Goal: Task Accomplishment & Management: Use online tool/utility

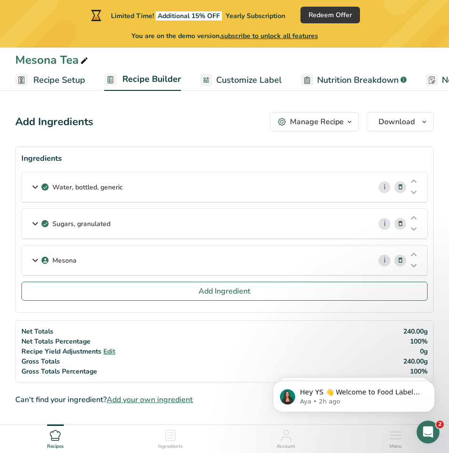
click at [69, 82] on span "Recipe Setup" at bounding box center [59, 80] width 52 height 13
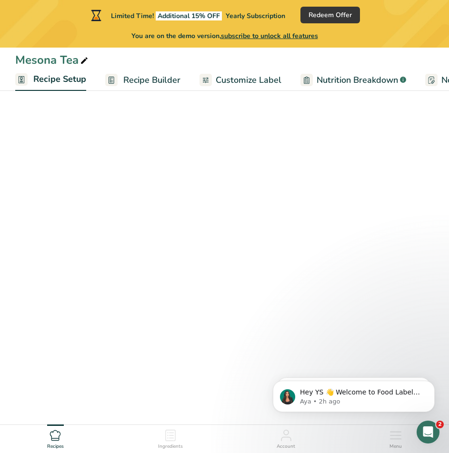
scroll to position [0, 3]
select select "22"
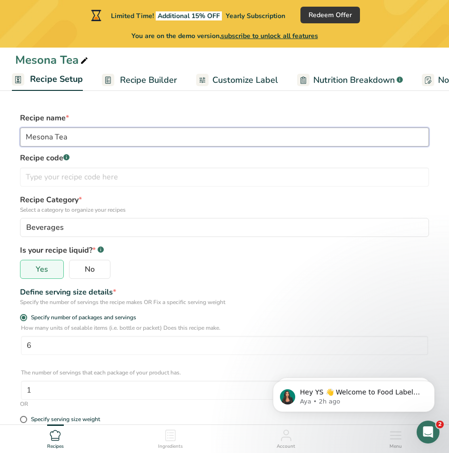
drag, startPoint x: 113, startPoint y: 142, endPoint x: 0, endPoint y: 135, distance: 113.5
click at [0, 135] on html "Limited Time! Additional 15% OFF Yearly Subscription Redeem Offer You are on th…" at bounding box center [224, 349] width 449 height 699
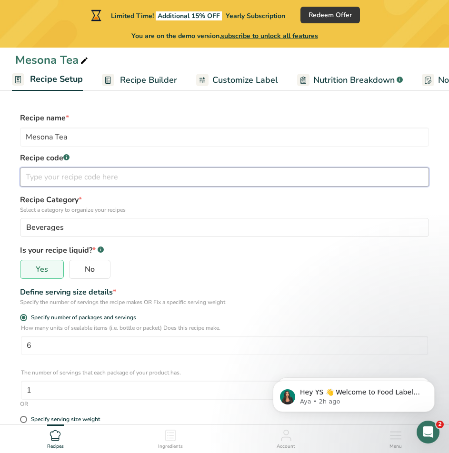
click at [95, 177] on input "text" at bounding box center [224, 176] width 409 height 19
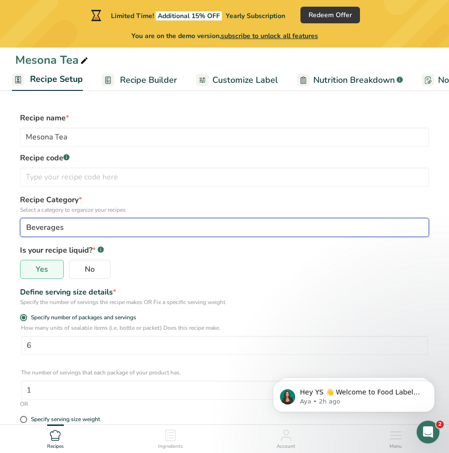
click at [93, 230] on div "Beverages" at bounding box center [221, 227] width 391 height 11
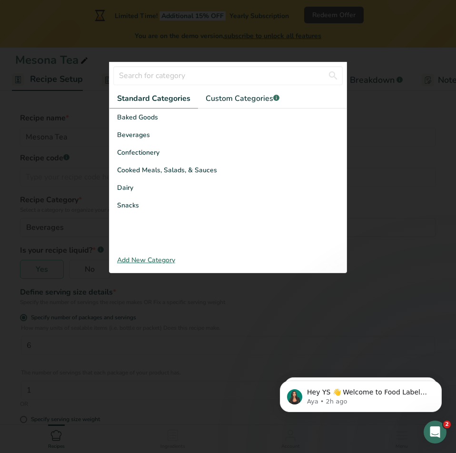
click at [406, 150] on div at bounding box center [228, 226] width 456 height 453
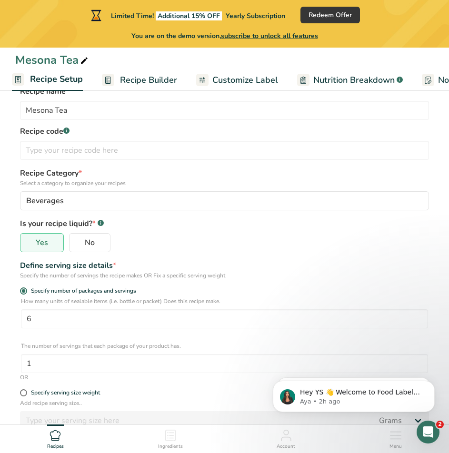
scroll to position [48, 0]
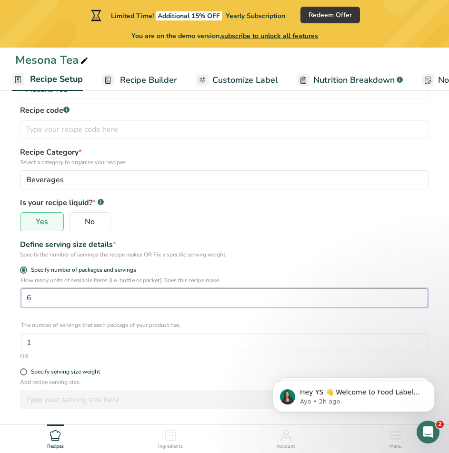
drag, startPoint x: 57, startPoint y: 298, endPoint x: 0, endPoint y: 298, distance: 57.1
click at [0, 298] on section "Recipe name * Mesona Tea Recipe code .a-a{fill:#347362;}.b-a{fill:#fff;} Recipe…" at bounding box center [224, 334] width 449 height 577
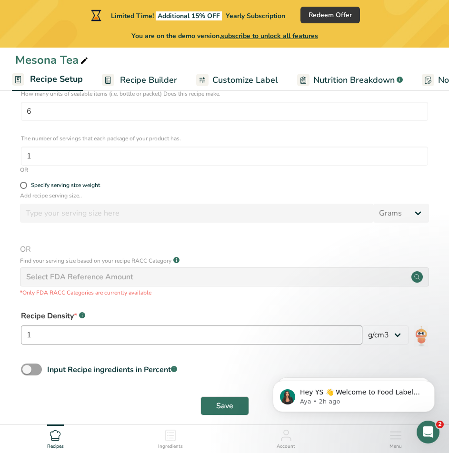
scroll to position [238, 0]
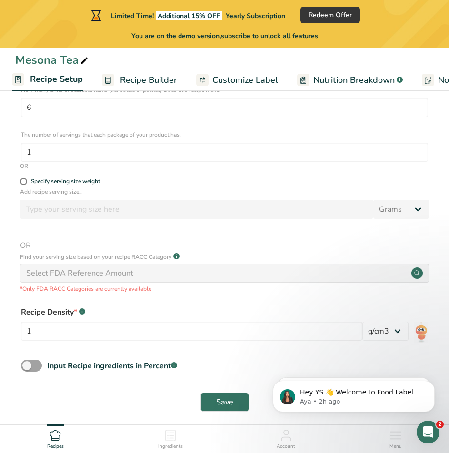
click at [135, 79] on span "Recipe Builder" at bounding box center [148, 80] width 57 height 13
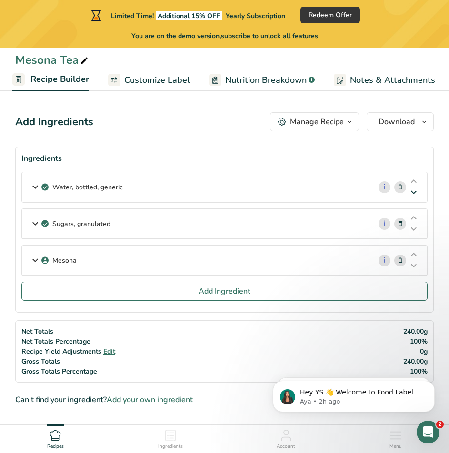
click at [412, 193] on icon at bounding box center [413, 192] width 11 height 7
click at [31, 185] on icon at bounding box center [34, 186] width 11 height 17
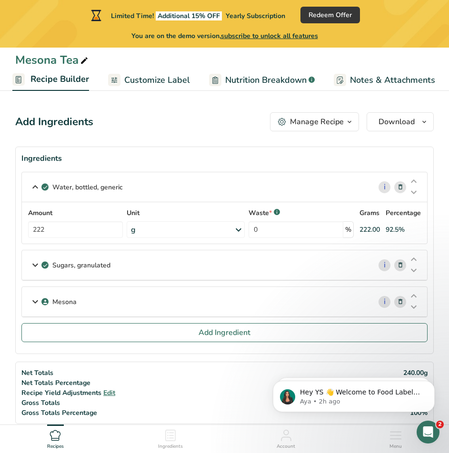
drag, startPoint x: 112, startPoint y: 266, endPoint x: 53, endPoint y: 267, distance: 59.0
click at [53, 267] on div "Sugars, granulated" at bounding box center [196, 264] width 349 height 29
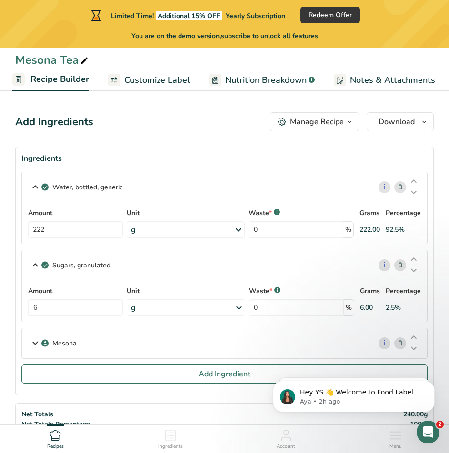
copy p "Sugars, granulated"
drag, startPoint x: 127, startPoint y: 189, endPoint x: 56, endPoint y: 190, distance: 70.9
click at [56, 190] on div "Water, bottled, generic" at bounding box center [196, 186] width 349 height 29
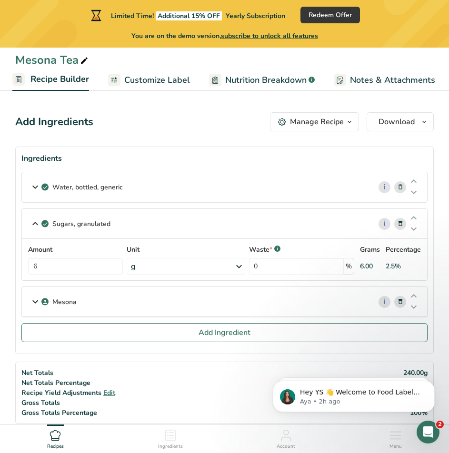
copy p "Water, bottled, generic"
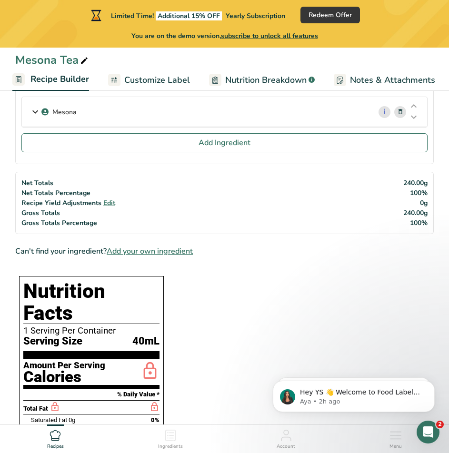
scroll to position [190, 0]
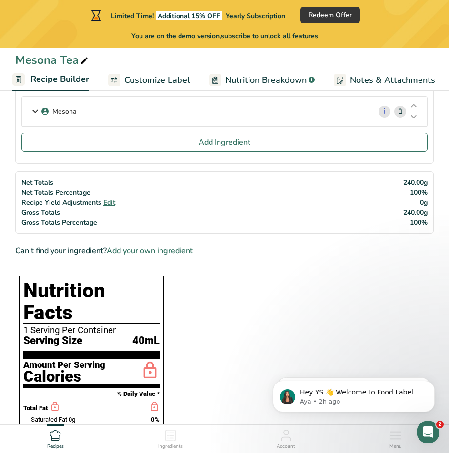
click at [192, 252] on span "Add your own ingredient" at bounding box center [150, 250] width 86 height 11
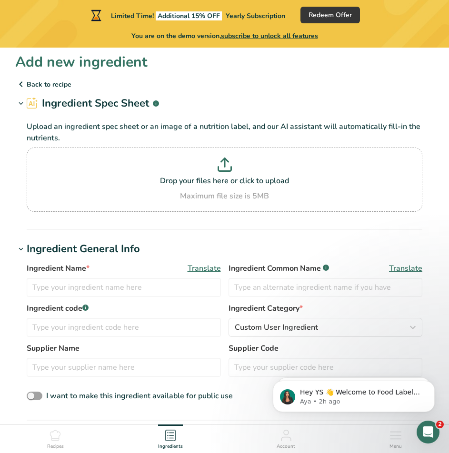
click at [18, 87] on icon at bounding box center [20, 84] width 11 height 17
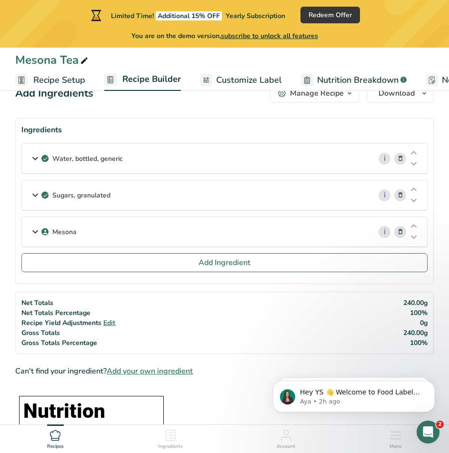
click at [161, 231] on div "Mesona" at bounding box center [196, 231] width 349 height 29
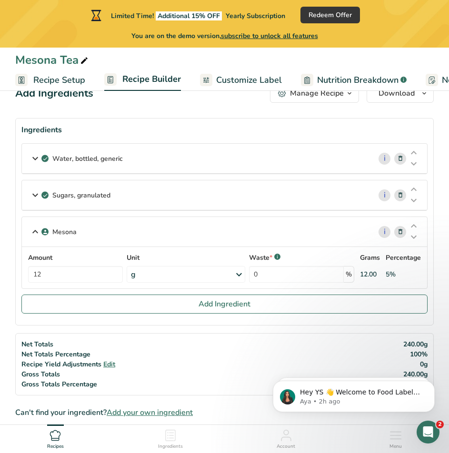
click at [66, 235] on p "Mesona" at bounding box center [64, 232] width 24 height 10
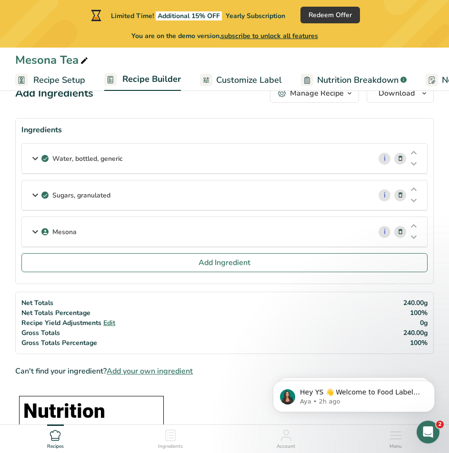
click at [63, 233] on p "Mesona" at bounding box center [64, 232] width 24 height 10
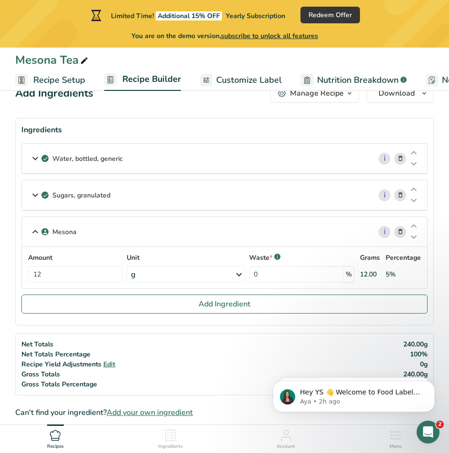
drag, startPoint x: 81, startPoint y: 231, endPoint x: 53, endPoint y: 231, distance: 28.5
click at [53, 231] on div "Mesona" at bounding box center [196, 231] width 349 height 29
copy p "Mesona"
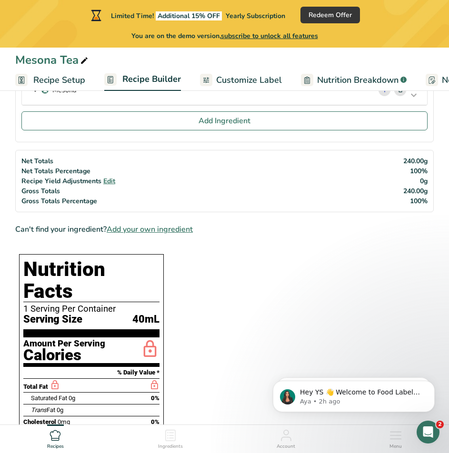
scroll to position [171, 0]
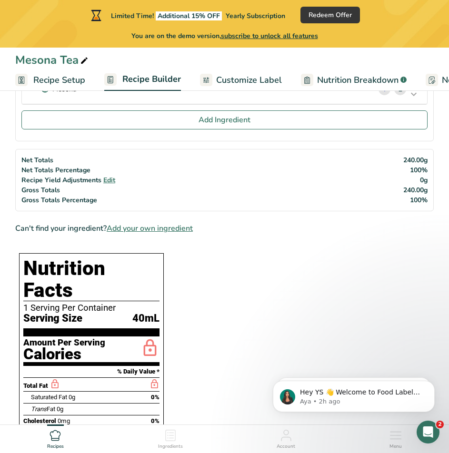
click at [183, 230] on span "Add your own ingredient" at bounding box center [150, 228] width 86 height 11
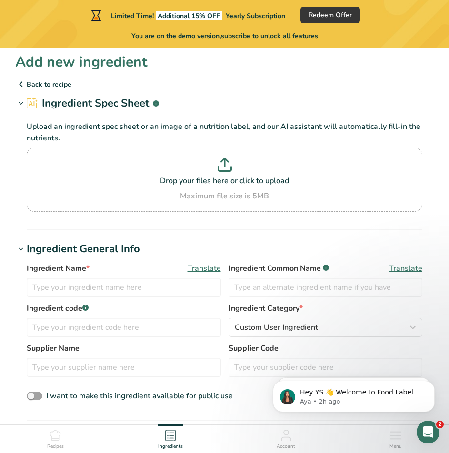
click at [18, 84] on icon at bounding box center [20, 84] width 11 height 17
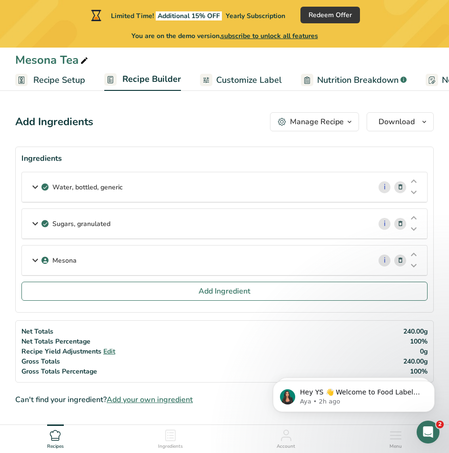
click at [36, 79] on span "Recipe Setup" at bounding box center [59, 80] width 52 height 13
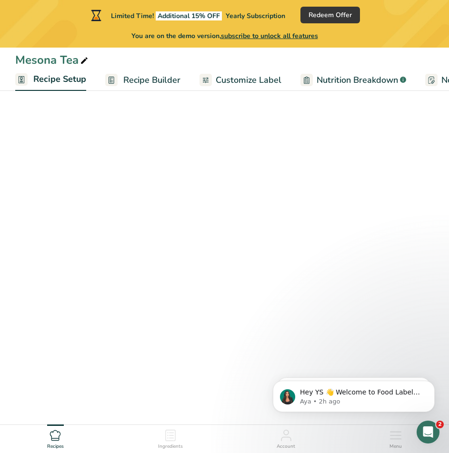
scroll to position [0, 3]
select select "22"
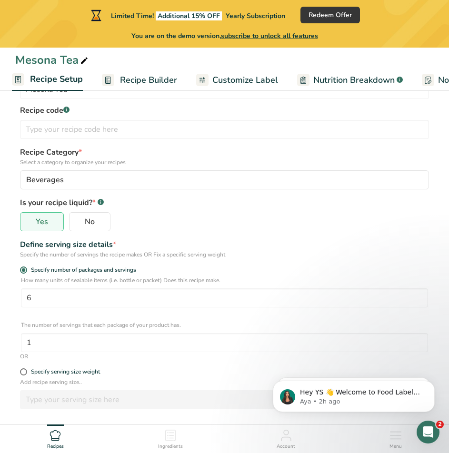
scroll to position [246, 0]
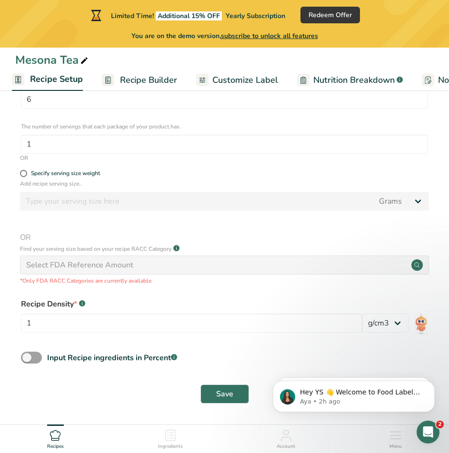
click at [172, 439] on icon at bounding box center [170, 435] width 11 height 11
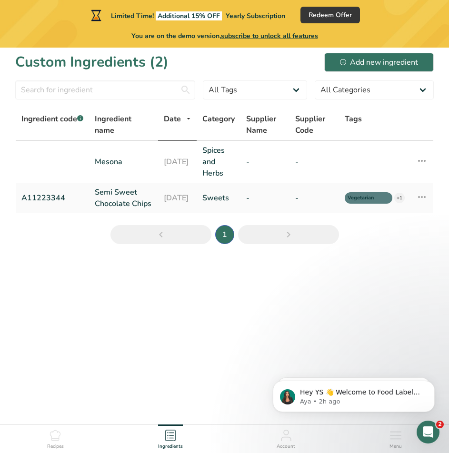
click at [292, 441] on icon at bounding box center [285, 435] width 11 height 11
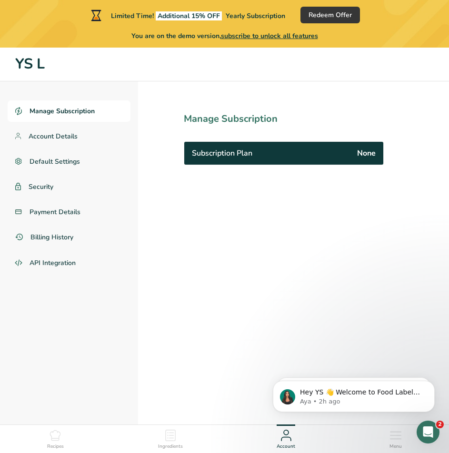
click at [177, 446] on span "Ingredients" at bounding box center [170, 446] width 25 height 7
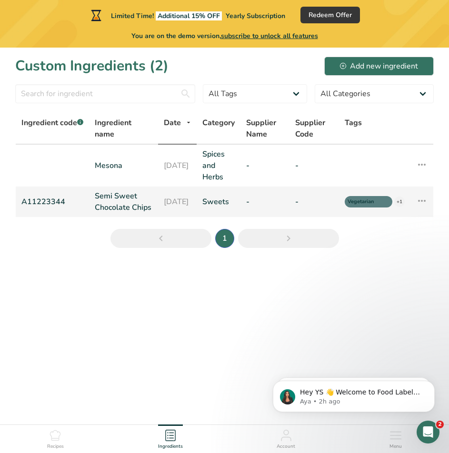
click at [426, 206] on icon at bounding box center [421, 200] width 11 height 17
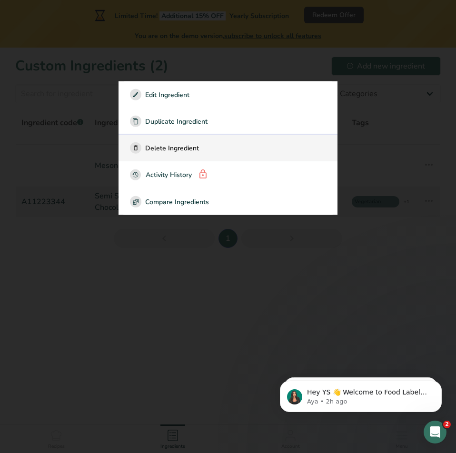
click at [268, 148] on div "Delete Ingredient" at bounding box center [228, 147] width 196 height 11
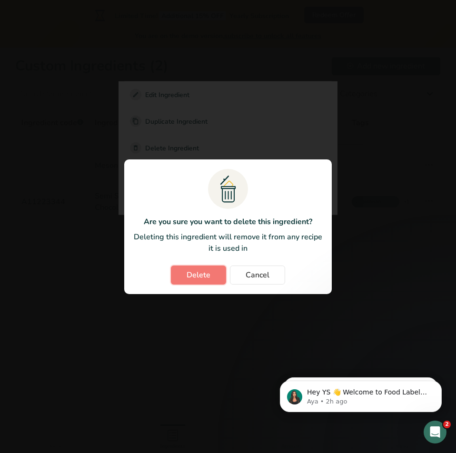
click at [208, 278] on span "Delete" at bounding box center [199, 274] width 24 height 11
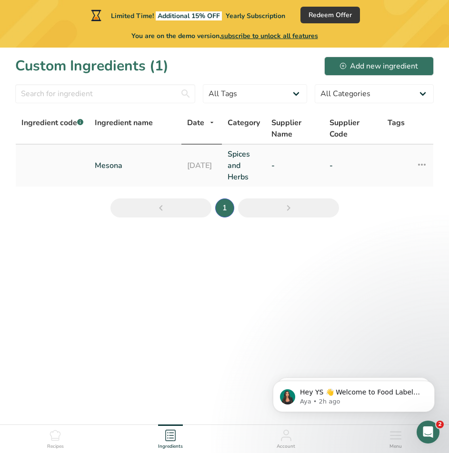
click at [118, 164] on link "Mesona" at bounding box center [135, 165] width 81 height 11
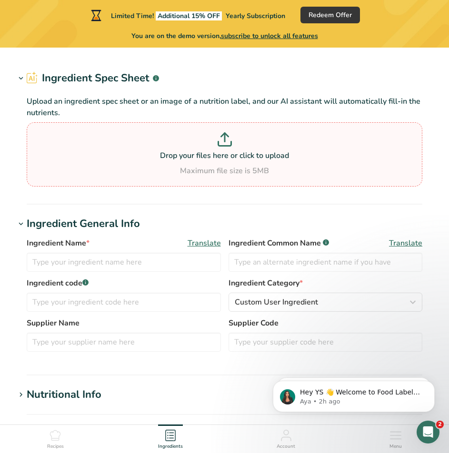
type input "Mesona"
type input "仙草"
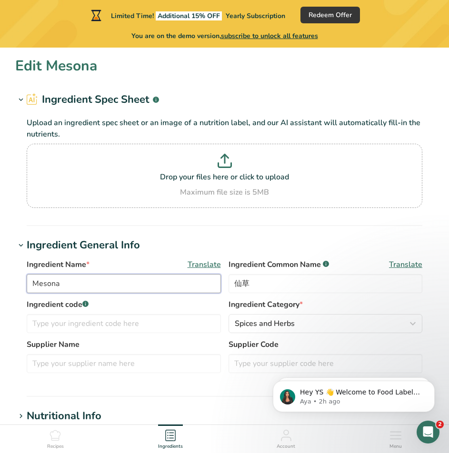
drag, startPoint x: 77, startPoint y: 285, endPoint x: 0, endPoint y: 275, distance: 77.7
click at [0, 275] on html "Limited Time! Additional 15% OFF Yearly Subscription Redeem Offer You are on th…" at bounding box center [224, 408] width 449 height 817
drag, startPoint x: 300, startPoint y: 288, endPoint x: 167, endPoint y: 290, distance: 132.8
click at [147, 290] on div "Ingredient Name * Translate Mesona Ingredient Common Name .a-a{fill:#347362;}.b…" at bounding box center [224, 279] width 395 height 40
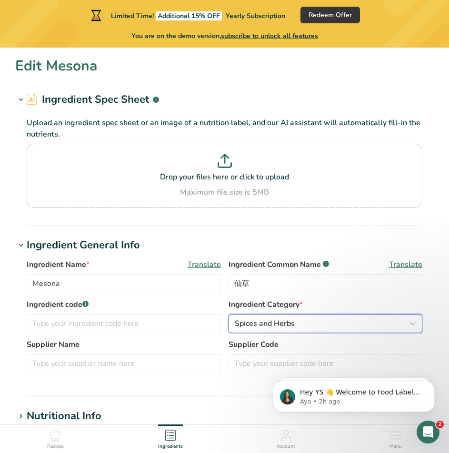
click at [321, 329] on div "Spices and Herbs" at bounding box center [323, 323] width 176 height 11
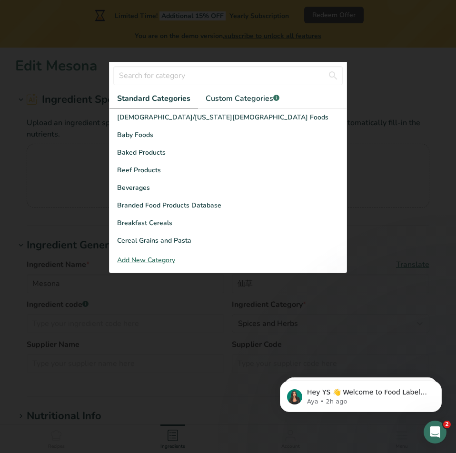
click at [438, 157] on div at bounding box center [228, 226] width 456 height 453
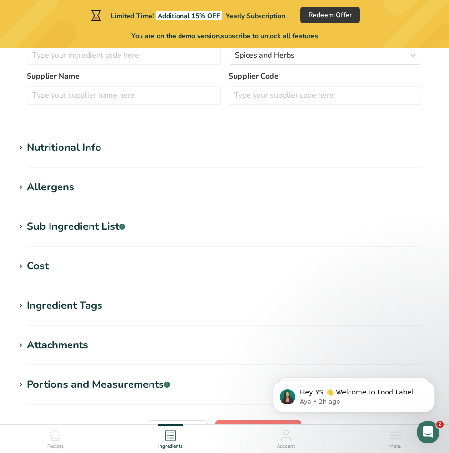
scroll to position [238, 0]
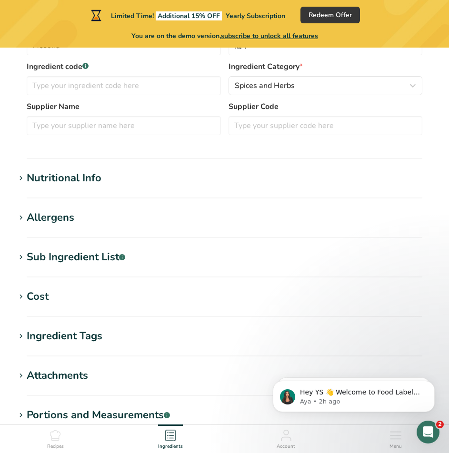
click at [87, 185] on div "Nutritional Info" at bounding box center [64, 178] width 75 height 16
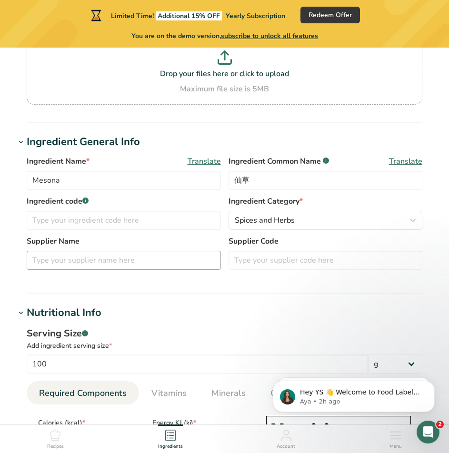
scroll to position [0, 0]
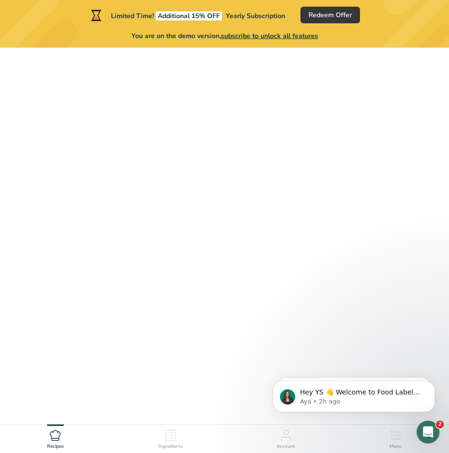
select select
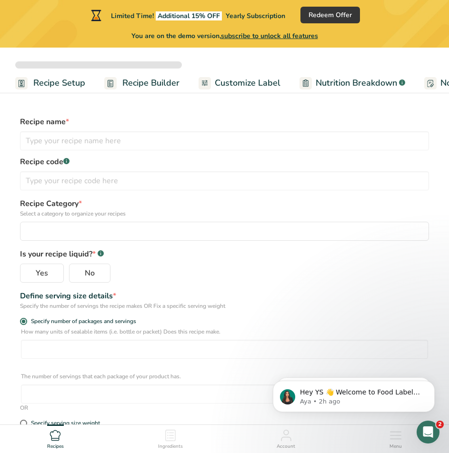
scroll to position [191, 0]
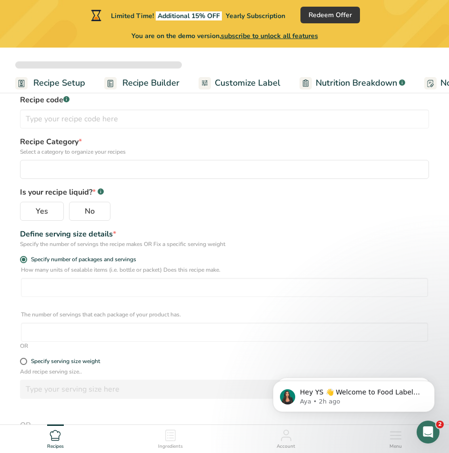
type input "Mesona Tea"
radio input "true"
type input "6"
type input "1"
select select "0"
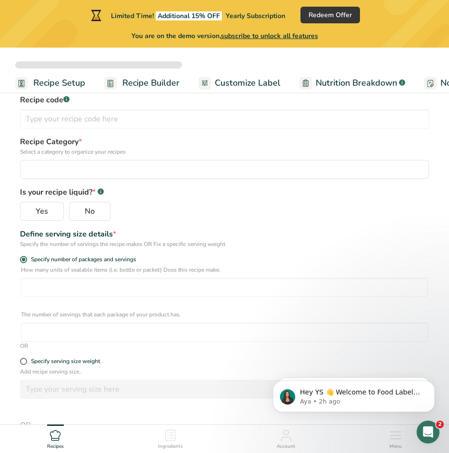
scroll to position [0, 0]
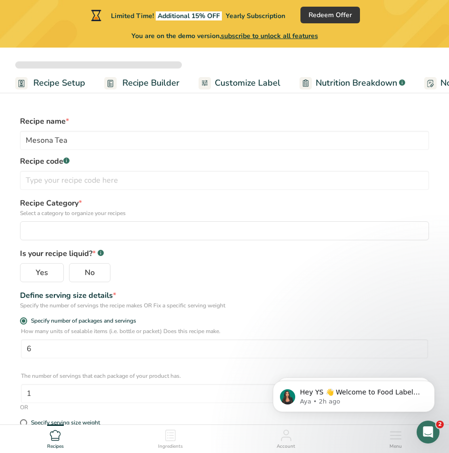
select select "22"
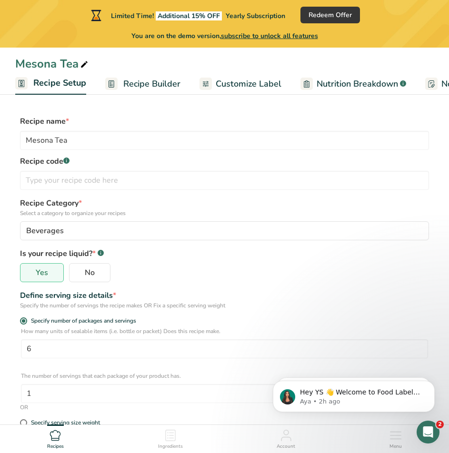
scroll to position [0, 0]
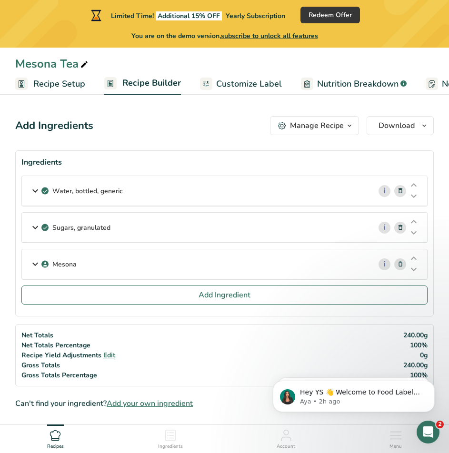
click at [29, 262] on div "Mesona" at bounding box center [196, 263] width 349 height 29
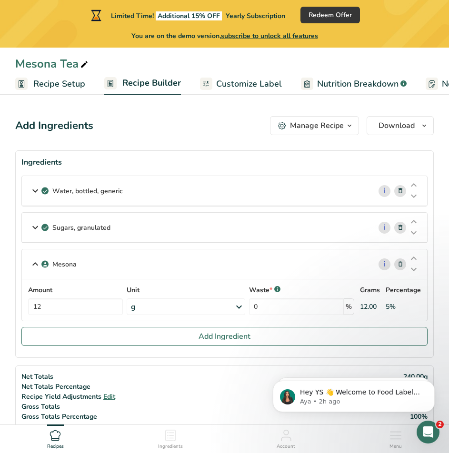
click at [26, 230] on div "Sugars, granulated" at bounding box center [196, 227] width 349 height 29
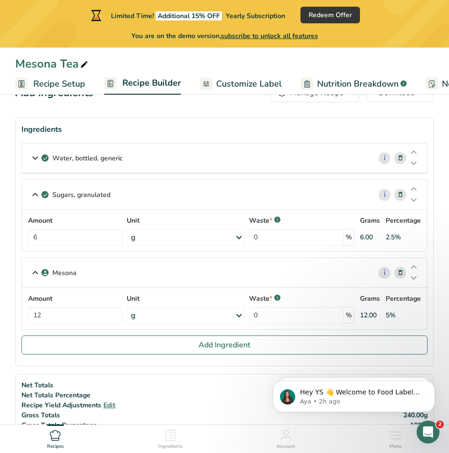
scroll to position [143, 0]
